Goal: Task Accomplishment & Management: Manage account settings

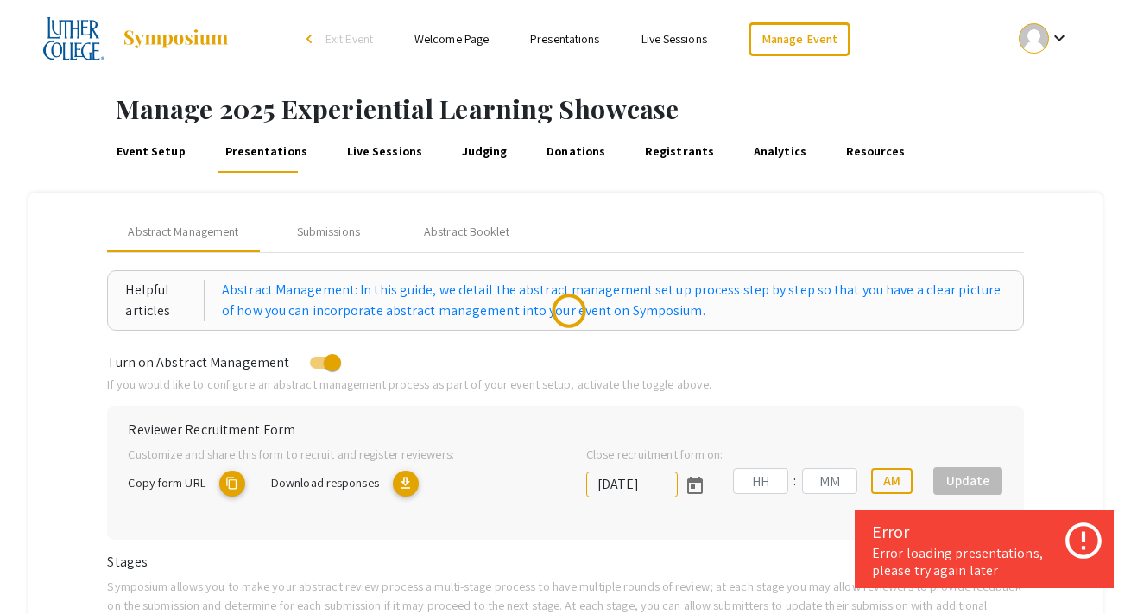
click at [169, 154] on link "Event Setup" at bounding box center [150, 151] width 75 height 41
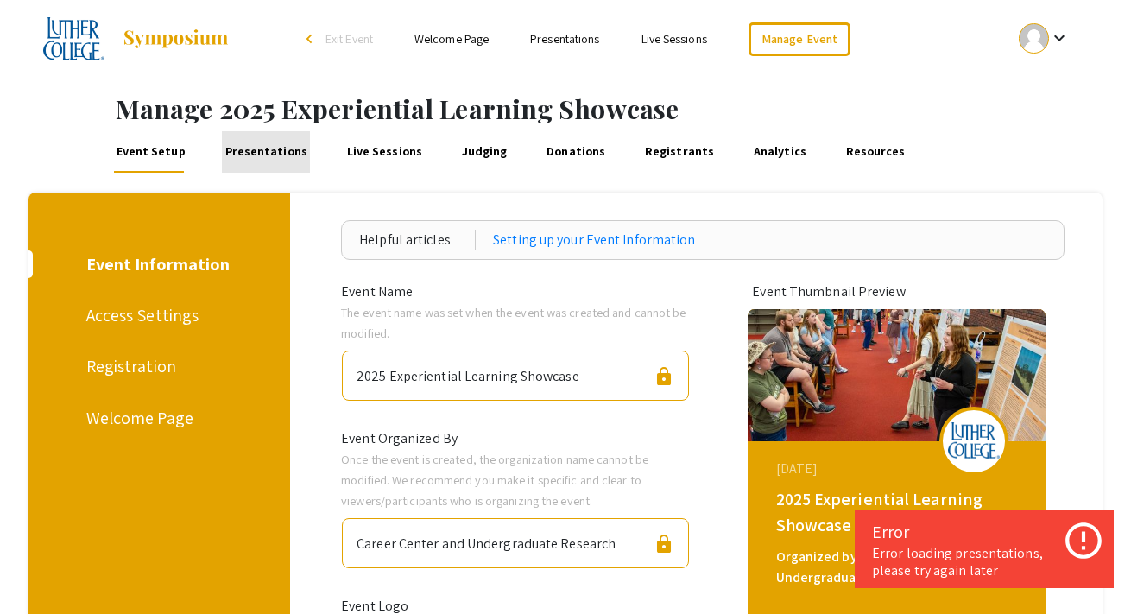
click at [272, 157] on link "Presentations" at bounding box center [266, 151] width 88 height 41
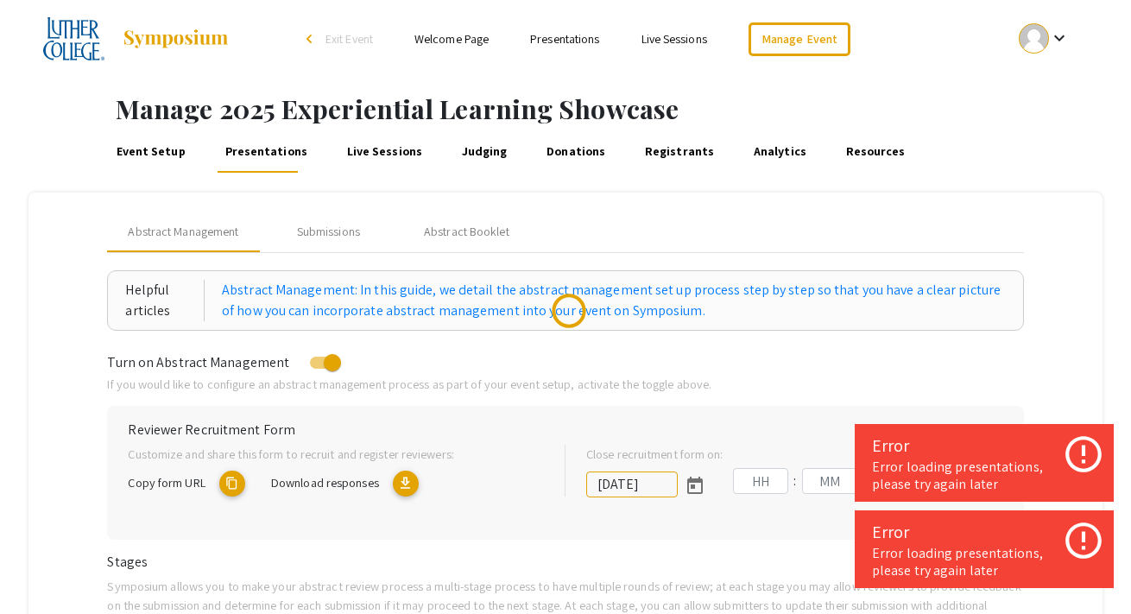
type input "[DATE]"
type input "11"
type input "59"
